Goal: Task Accomplishment & Management: Use online tool/utility

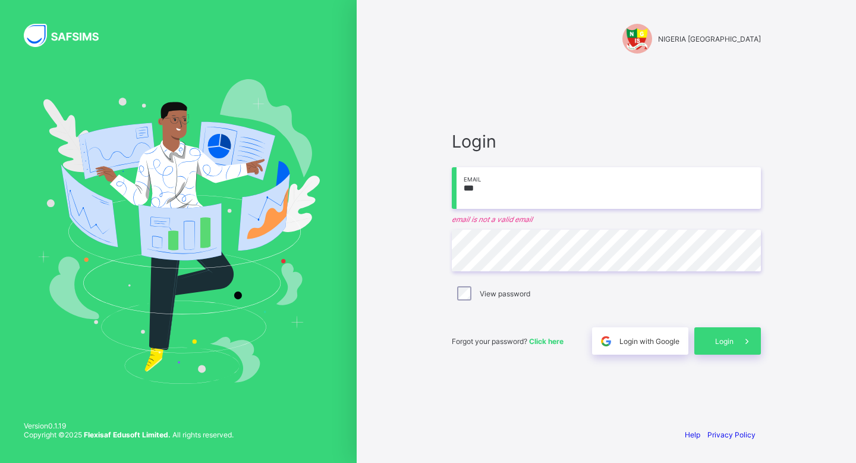
type input "**********"
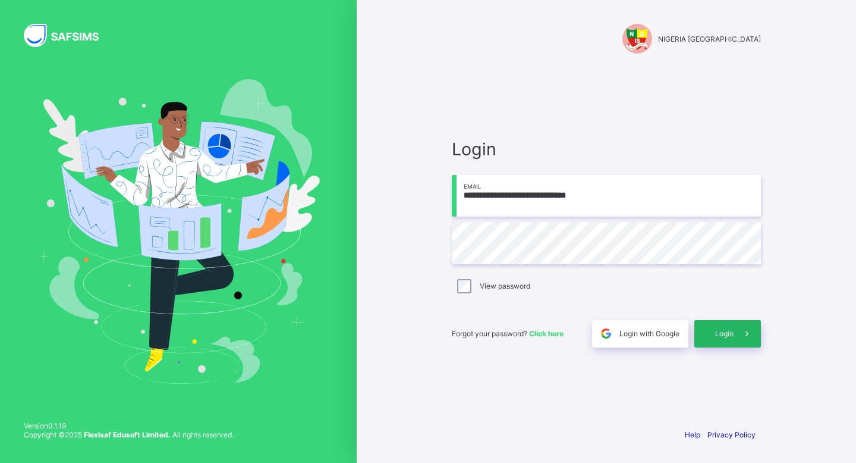
click at [736, 341] on span at bounding box center [747, 333] width 27 height 27
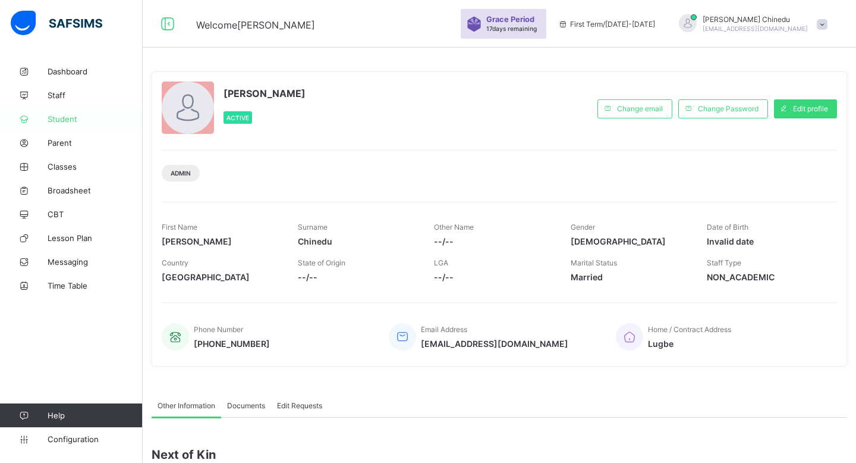
click at [62, 121] on span "Student" at bounding box center [95, 119] width 95 height 10
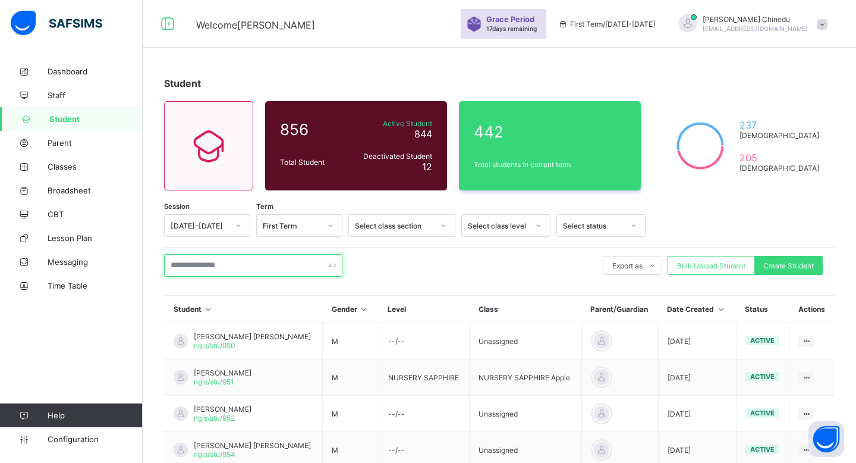
click at [246, 268] on input "text" at bounding box center [253, 265] width 178 height 23
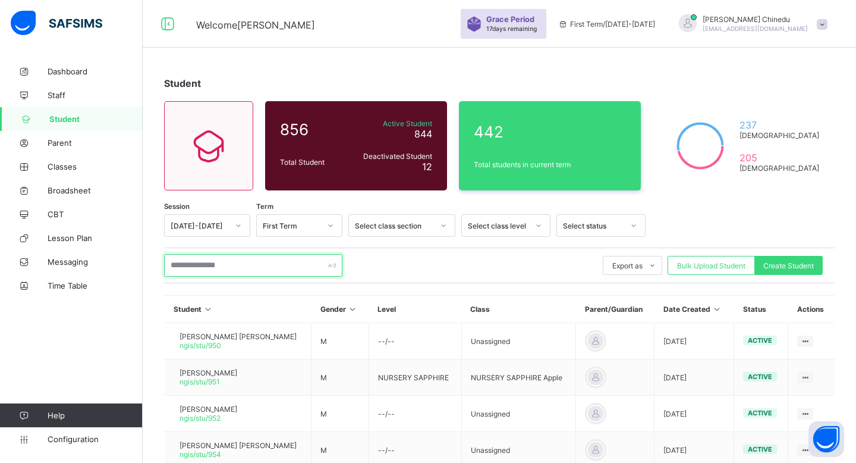
paste input "**********"
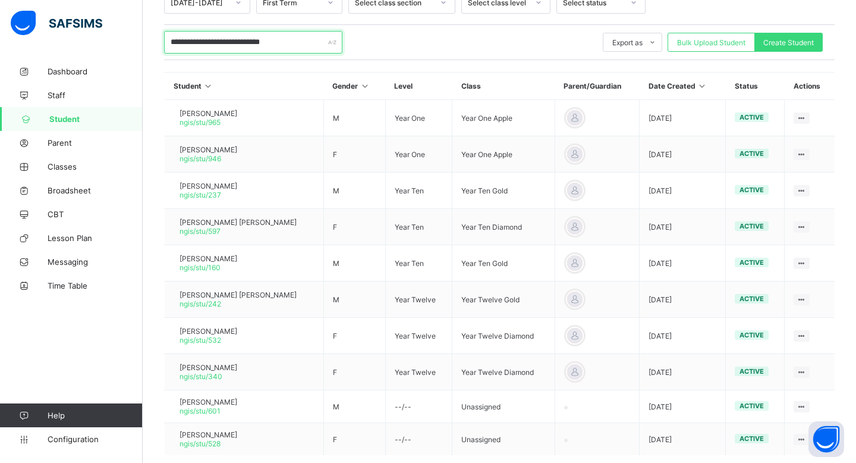
scroll to position [286, 0]
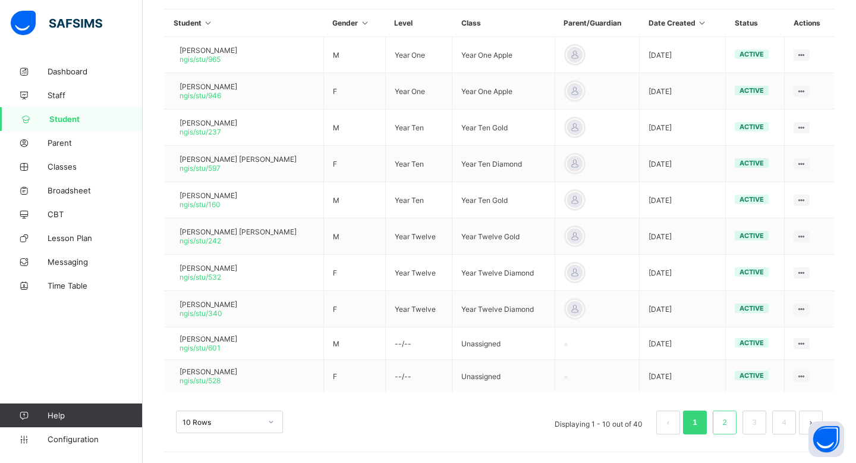
click at [721, 425] on link "2" at bounding box center [724, 422] width 11 height 15
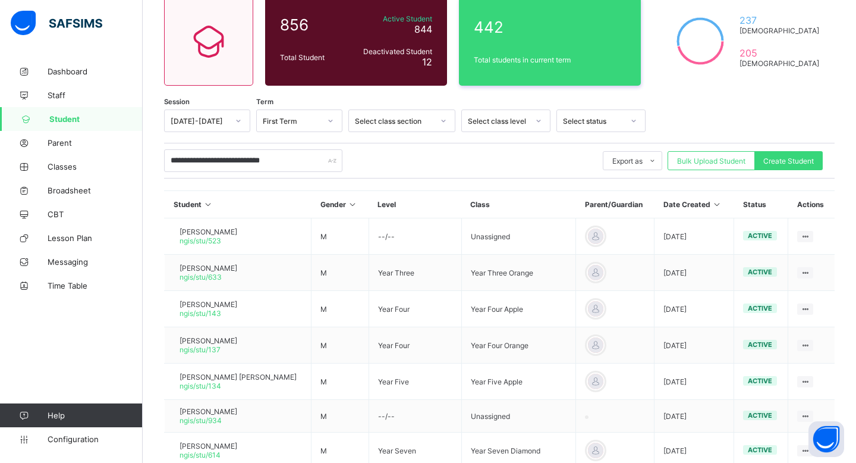
scroll to position [77, 0]
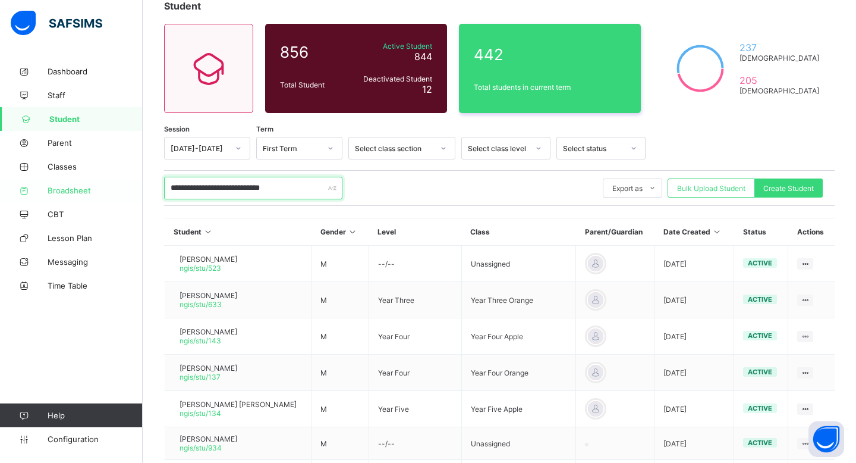
drag, startPoint x: 207, startPoint y: 185, endPoint x: 140, endPoint y: 181, distance: 66.7
click at [140, 181] on div "**********" at bounding box center [428, 296] width 856 height 746
drag, startPoint x: 252, startPoint y: 189, endPoint x: 146, endPoint y: 186, distance: 106.5
click at [146, 186] on div "**********" at bounding box center [500, 325] width 714 height 687
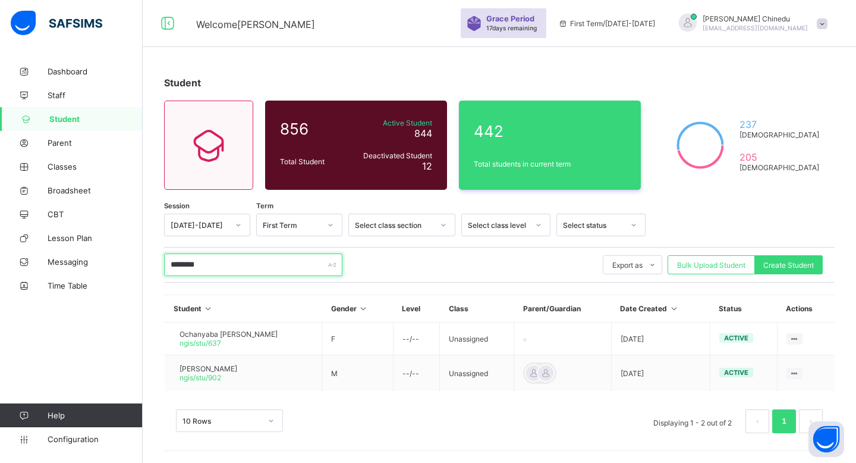
scroll to position [0, 0]
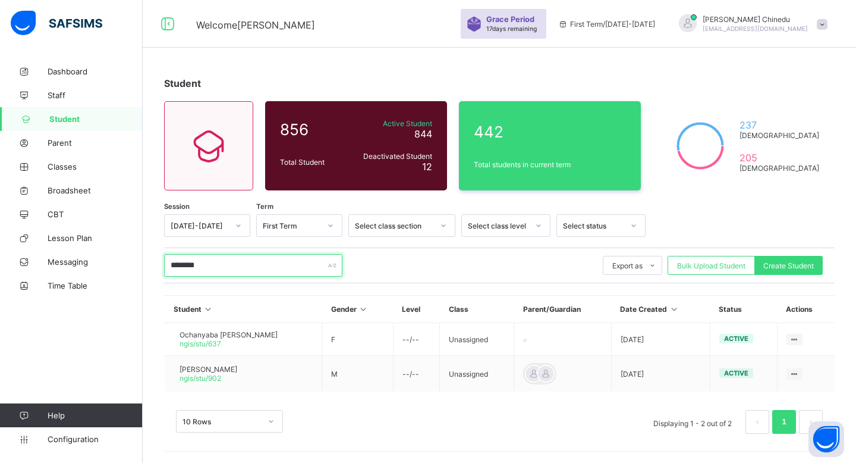
type input "********"
drag, startPoint x: 231, startPoint y: 263, endPoint x: 128, endPoint y: 263, distance: 102.9
click at [128, 263] on div "Welcome Jeremiah Grace Period 17 days remaining First Term / 2025-2026 Jeremiah…" at bounding box center [428, 231] width 856 height 463
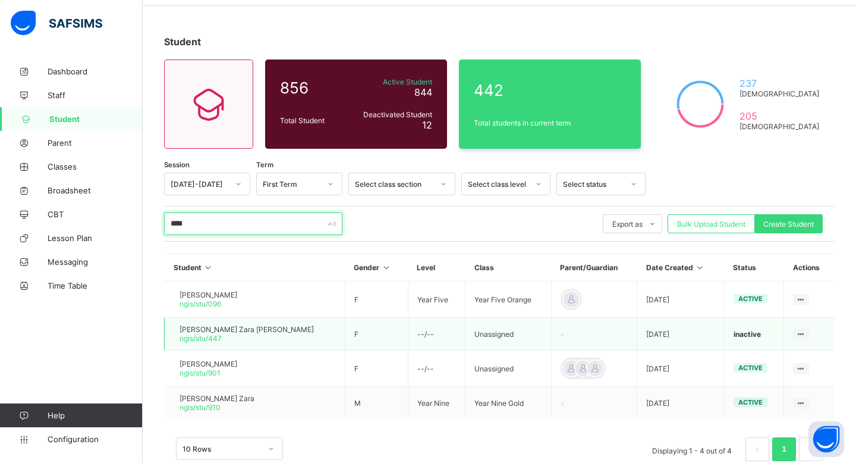
scroll to position [45, 0]
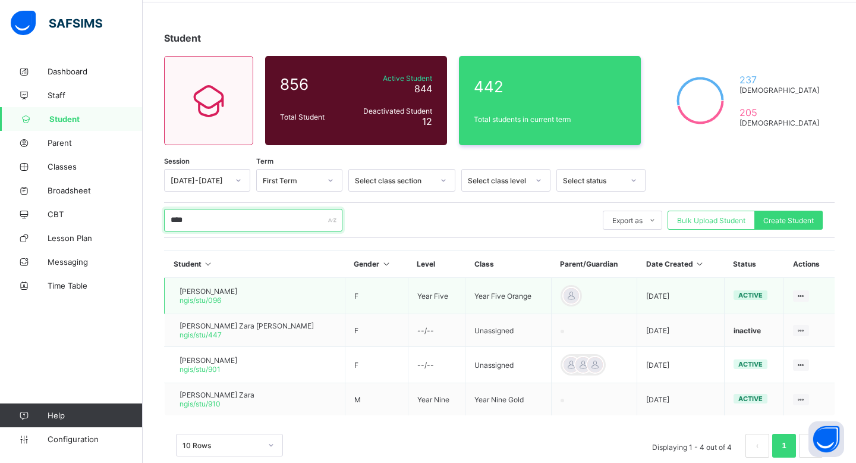
type input "****"
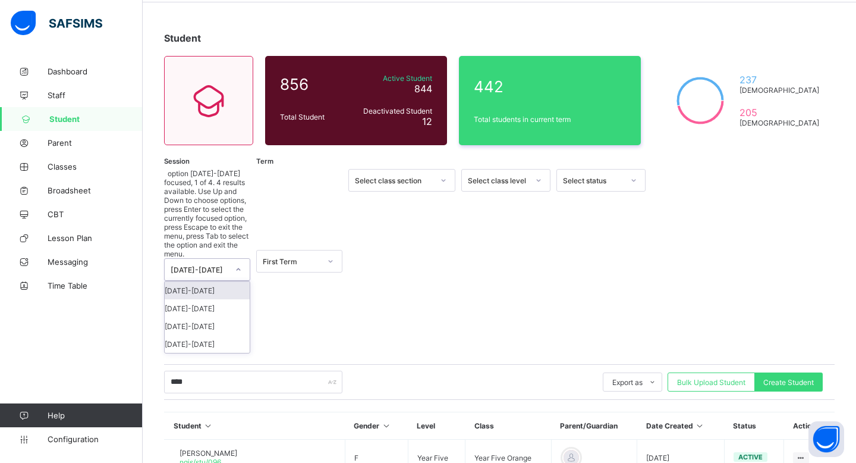
click at [215, 265] on div "2025-2026" at bounding box center [200, 269] width 58 height 9
click at [210, 299] on div "2024-2025" at bounding box center [207, 308] width 85 height 18
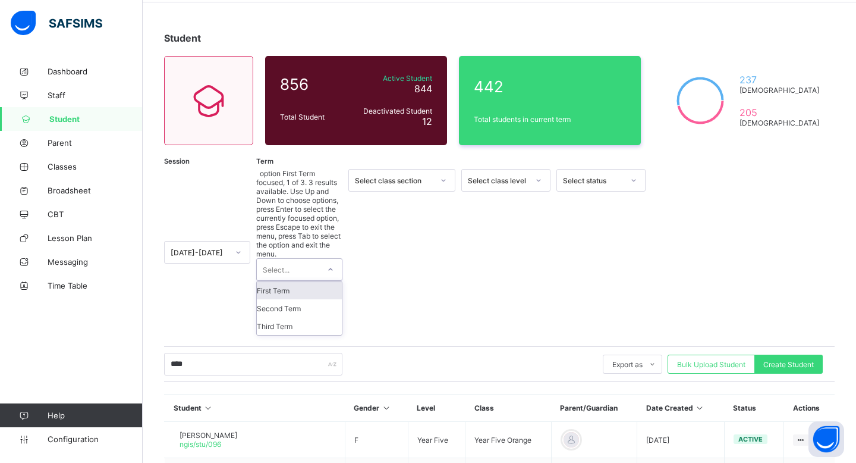
click at [306, 259] on div "Select..." at bounding box center [288, 269] width 62 height 21
click at [292, 317] on div "Third Term" at bounding box center [299, 326] width 85 height 18
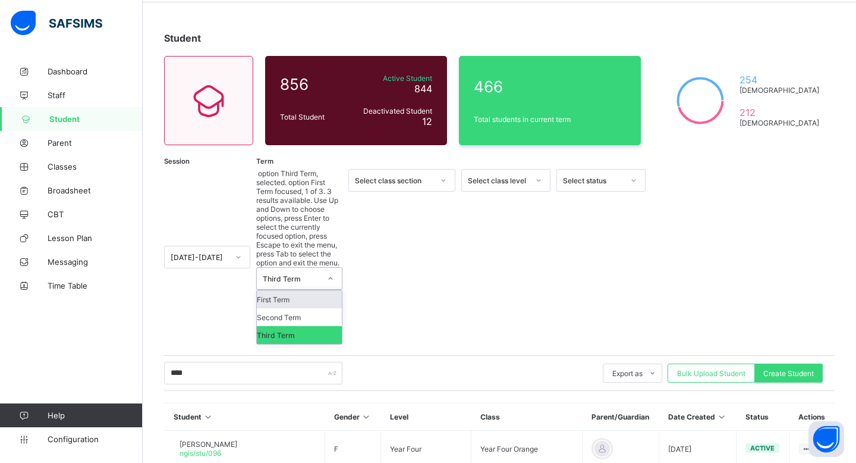
click at [291, 268] on div "Third Term" at bounding box center [288, 278] width 62 height 21
click at [297, 308] on div "Second Term" at bounding box center [299, 317] width 85 height 18
click at [303, 274] on div "Second Term" at bounding box center [292, 278] width 58 height 9
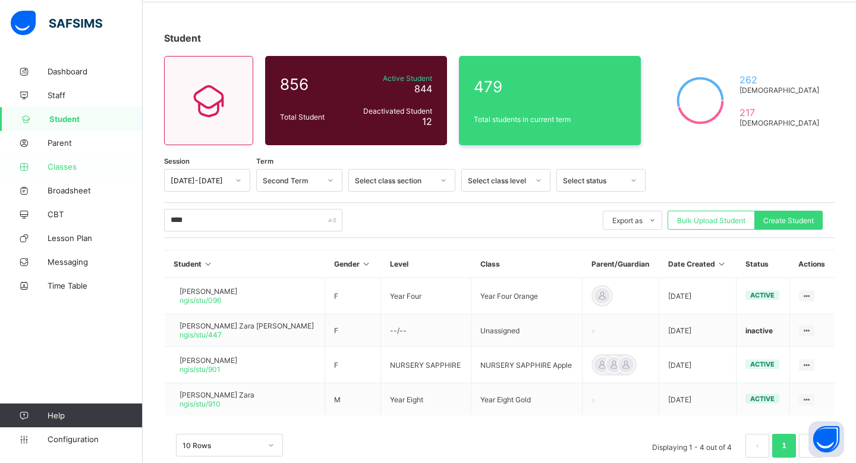
click at [61, 162] on span "Classes" at bounding box center [95, 167] width 95 height 10
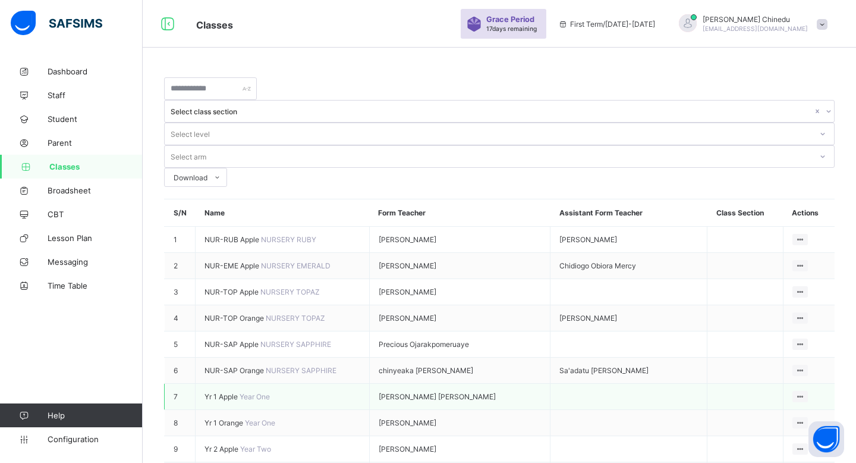
click at [228, 392] on span "Yr 1 Apple" at bounding box center [222, 396] width 35 height 9
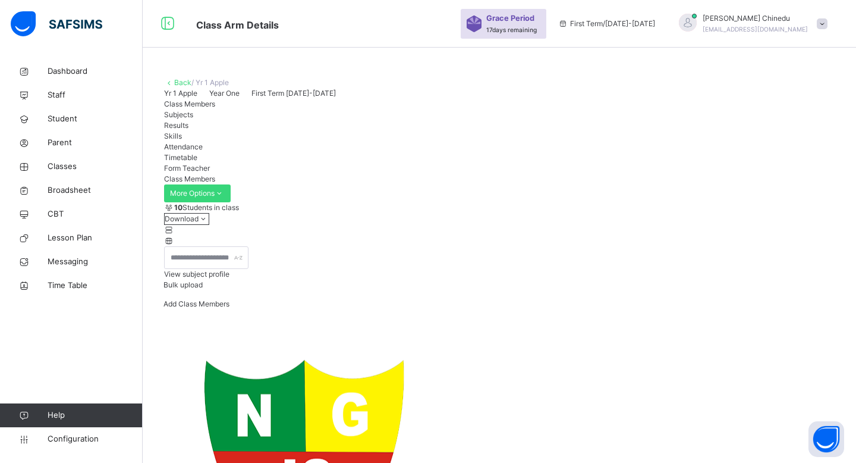
click at [219, 269] on input "text" at bounding box center [206, 257] width 84 height 23
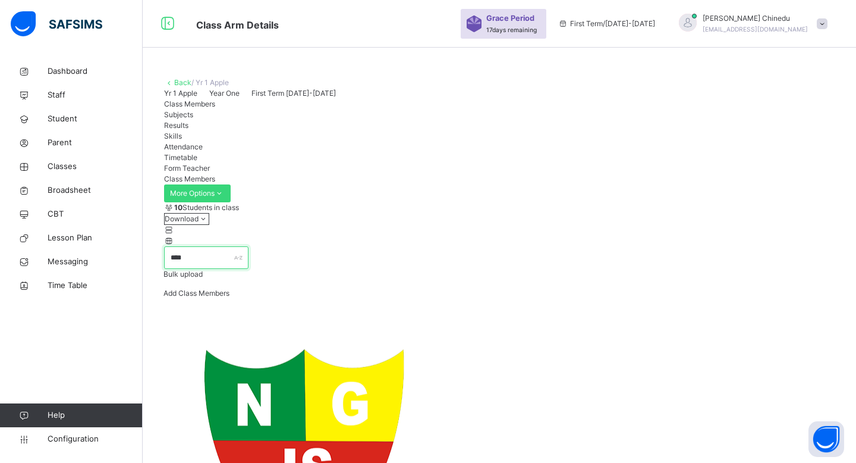
type input "****"
click at [59, 113] on span "Student" at bounding box center [95, 119] width 95 height 12
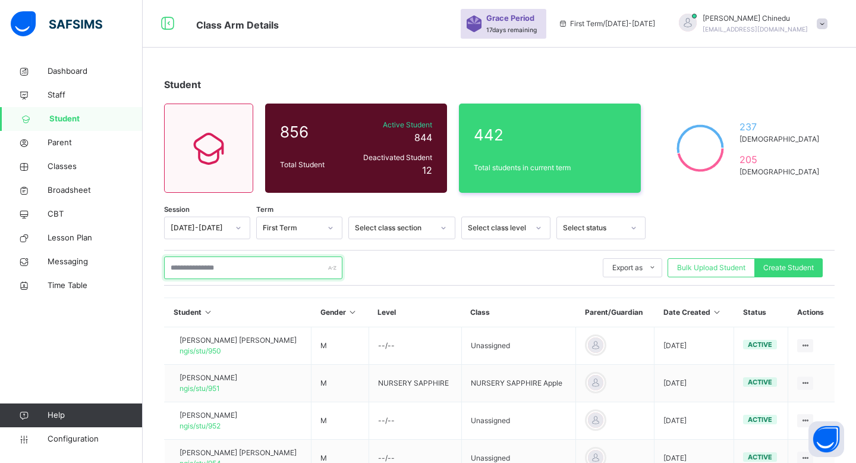
click at [271, 275] on input "text" at bounding box center [253, 267] width 178 height 23
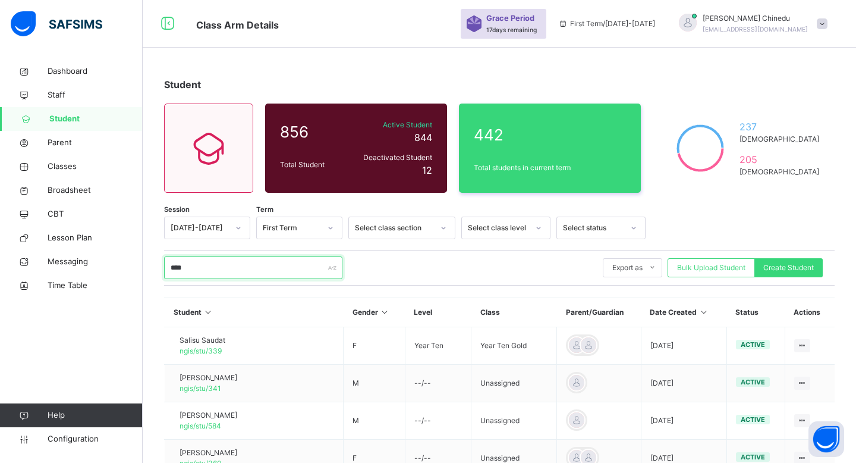
type input "****"
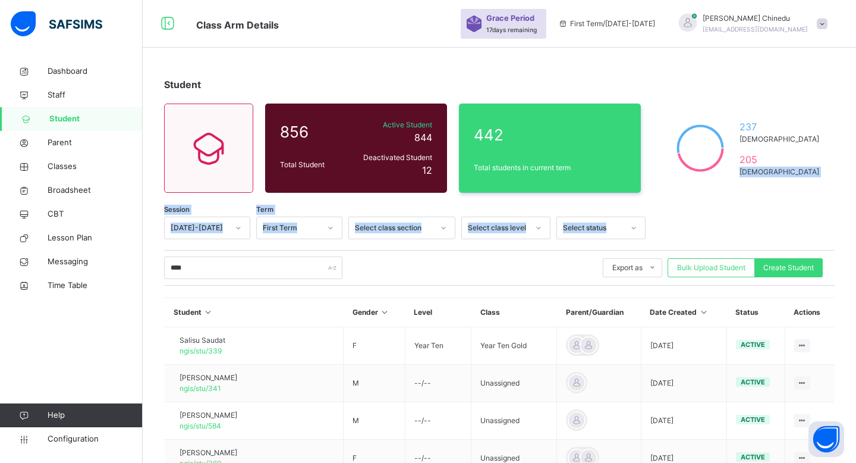
drag, startPoint x: 853, startPoint y: 156, endPoint x: 856, endPoint y: 210, distance: 54.2
click at [856, 210] on div "Student 856 Total Student Active Student 844 Deactivated Student 12 442 Total s…" at bounding box center [500, 415] width 714 height 713
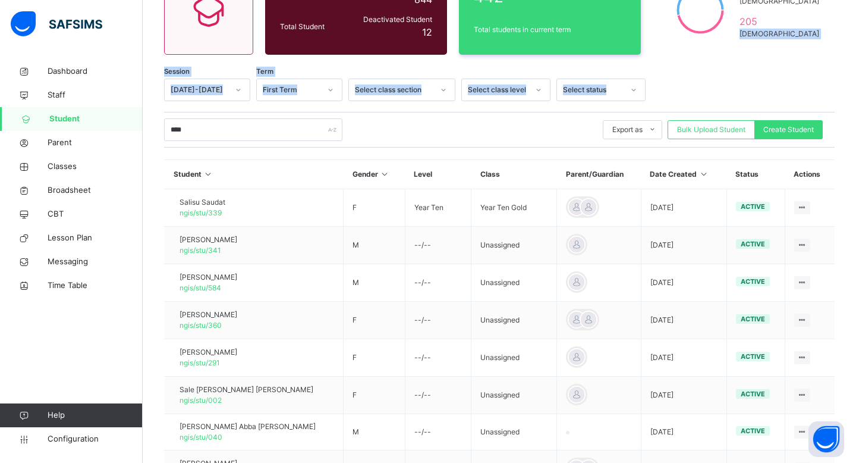
scroll to position [133, 0]
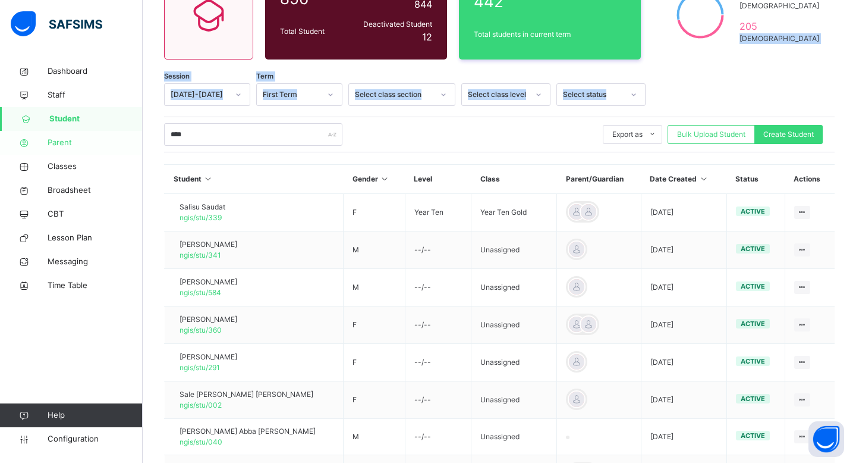
click at [51, 141] on span "Parent" at bounding box center [95, 143] width 95 height 12
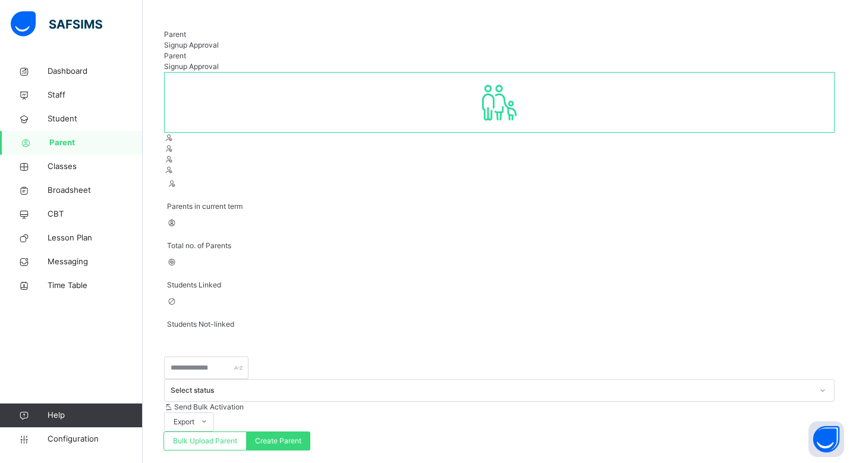
scroll to position [133, 0]
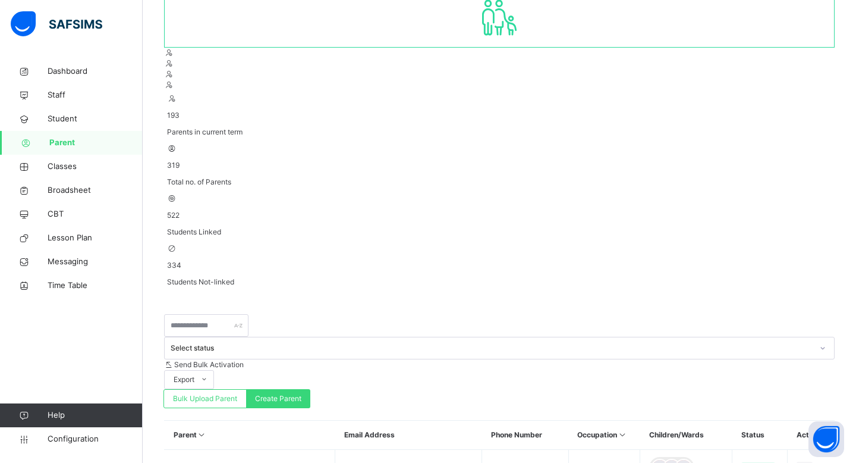
click at [319, 343] on div "Select status" at bounding box center [492, 348] width 642 height 11
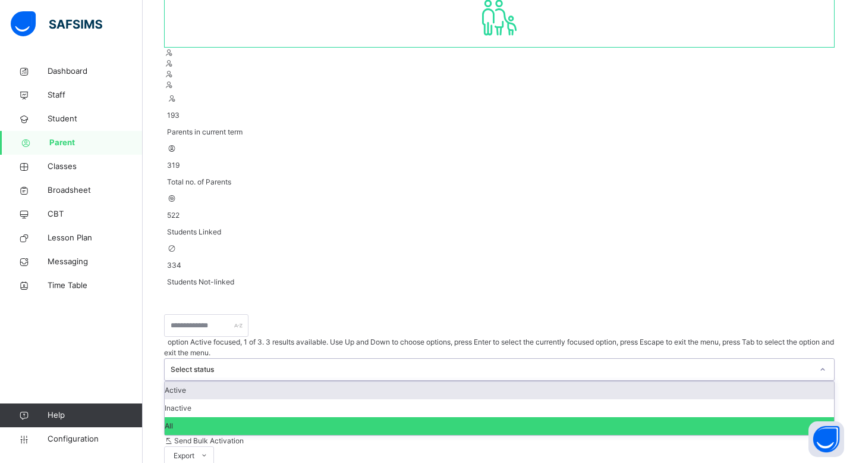
click at [328, 381] on div "Active" at bounding box center [500, 390] width 670 height 18
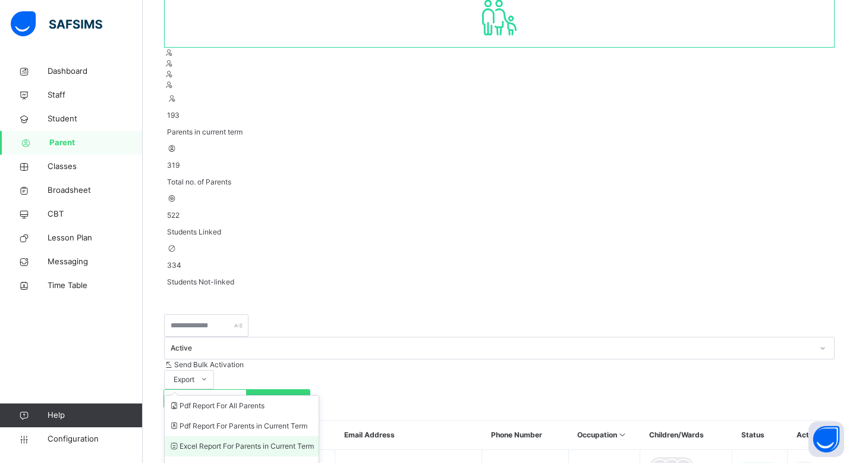
click at [319, 436] on li "Excel Report For Parents in Current Term" at bounding box center [242, 446] width 154 height 20
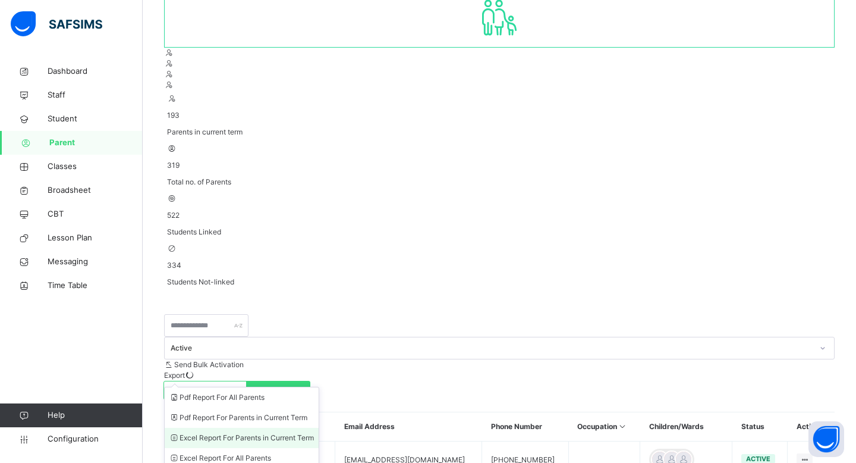
click at [319, 428] on li "Excel Report For Parents in Current Term" at bounding box center [242, 438] width 154 height 20
